Goal: Navigation & Orientation: Find specific page/section

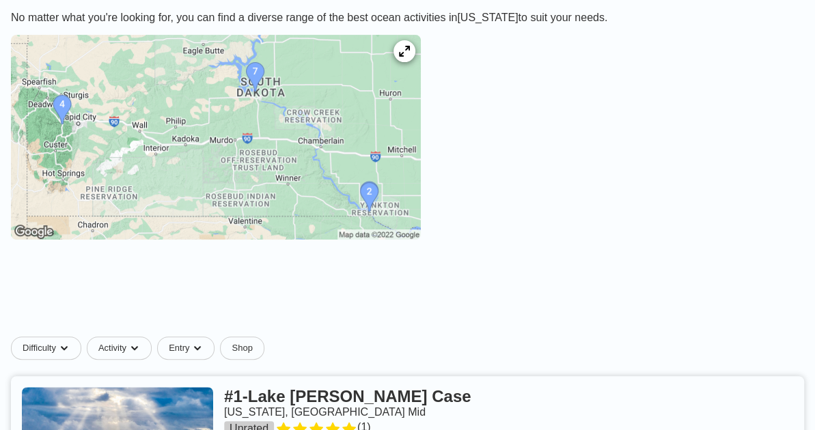
scroll to position [198, 0]
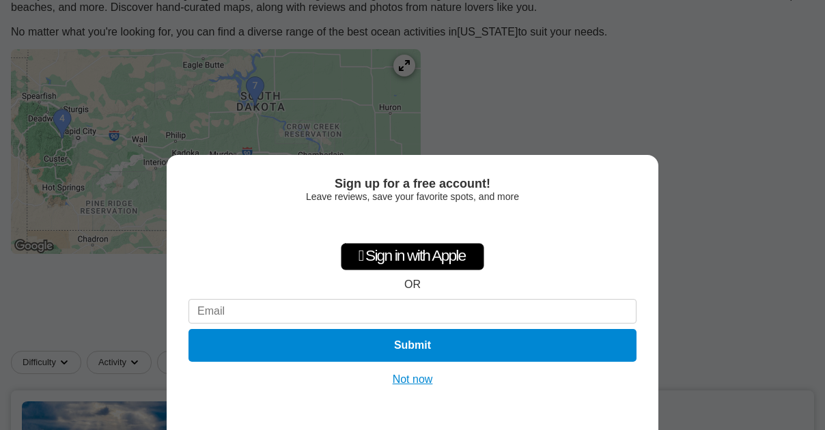
click at [406, 380] on button "Not now" at bounding box center [413, 380] width 48 height 14
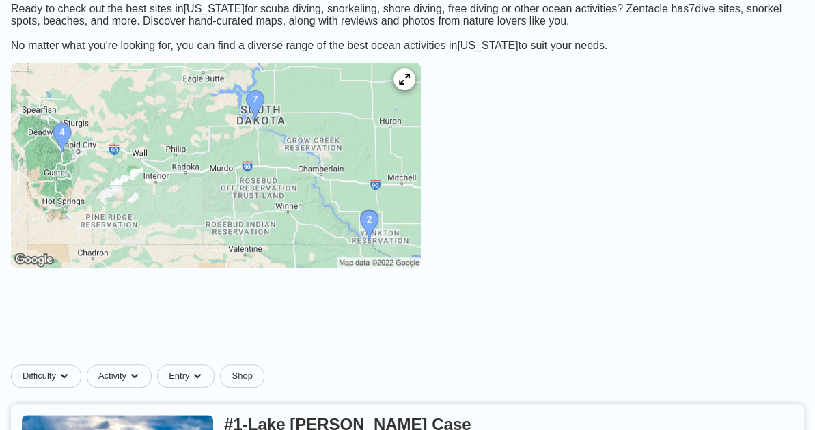
scroll to position [184, 0]
click at [421, 242] on img at bounding box center [216, 165] width 410 height 205
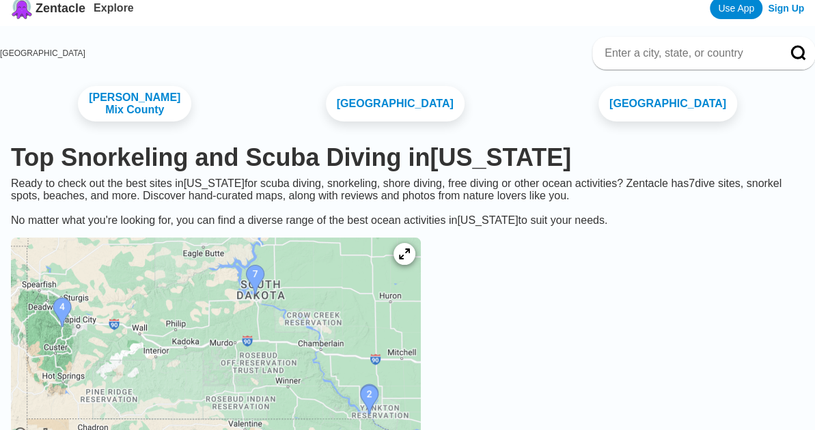
scroll to position [9, 0]
